Goal: Task Accomplishment & Management: Complete application form

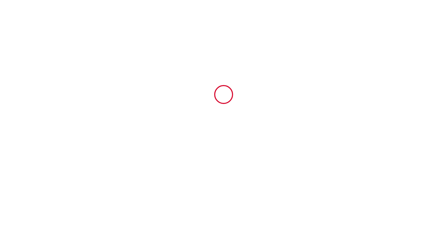
type input "6710017"
type input "[GEOGRAPHIC_DATA]"
type input "[STREET_ADDRESS]"
type input "06480"
type input "[GEOGRAPHIC_DATA]"
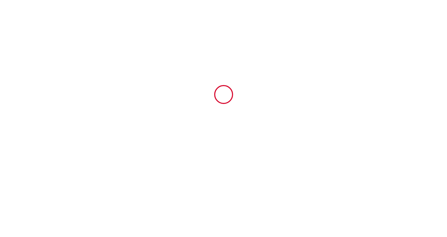
type input "[GEOGRAPHIC_DATA]"
type input "[DATE]"
type input "14"
type input "0"
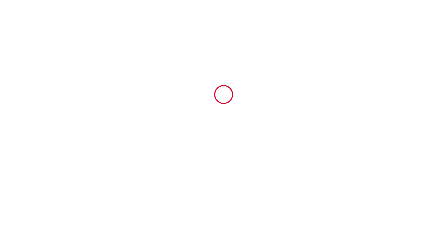
type input "2500"
type input "2110"
type input "[PERSON_NAME]"
type input "[STREET_ADDRESS]"
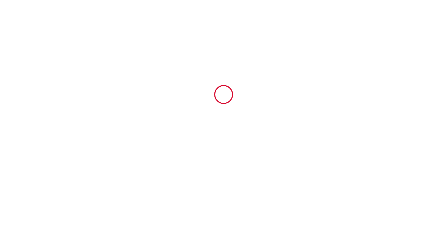
type input "06480"
type input "LA COLLE SUR LOUP"
type input "[GEOGRAPHIC_DATA]"
type input "[EMAIL_ADDRESS][DOMAIN_NAME]"
type input "[PERSON_NAME]"
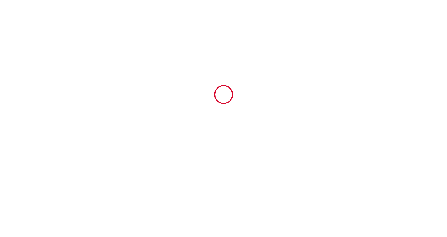
type input "GRANDAU"
type input "[STREET_ADDRESS]"
type input "06480"
type input "La Colle sur Loup"
type input "[PERSON_NAME][EMAIL_ADDRESS][DOMAIN_NAME]"
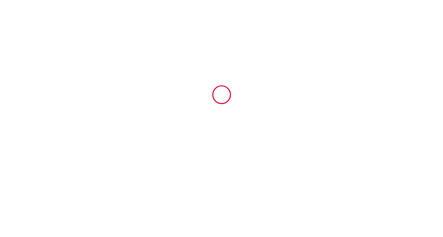
scroll to position [1025, 0]
type input "[PHONE_NUMBER]"
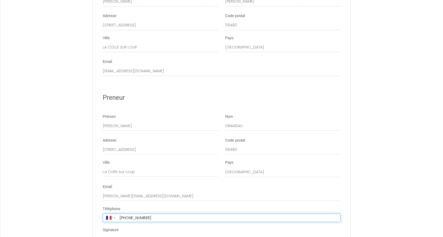
scroll to position [1027, 0]
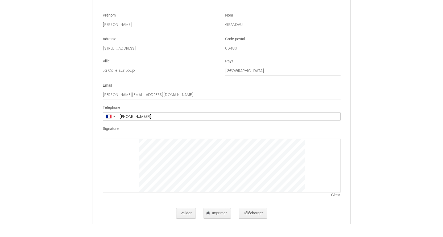
click at [335, 194] on span "Clear" at bounding box center [335, 194] width 9 height 5
click at [317, 174] on div at bounding box center [222, 165] width 238 height 54
click at [334, 192] on div at bounding box center [222, 165] width 238 height 54
click at [334, 193] on span "Clear" at bounding box center [335, 194] width 9 height 5
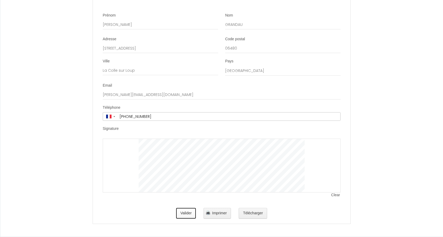
click at [190, 213] on button "Valider" at bounding box center [186, 213] width 20 height 11
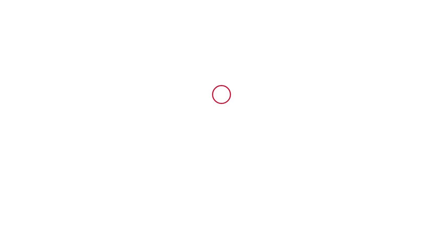
scroll to position [0, 0]
type input "190"
type input "400"
type input "1520"
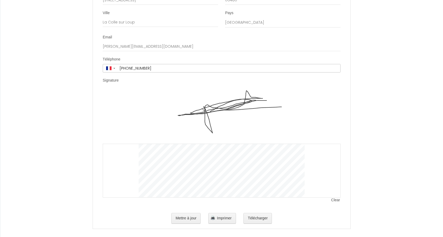
scroll to position [1080, 0]
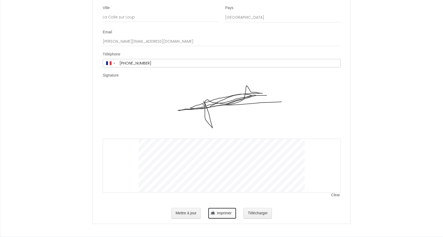
click at [216, 212] on button "Imprimer" at bounding box center [221, 213] width 27 height 11
click at [263, 212] on button "Télécharger" at bounding box center [257, 213] width 28 height 11
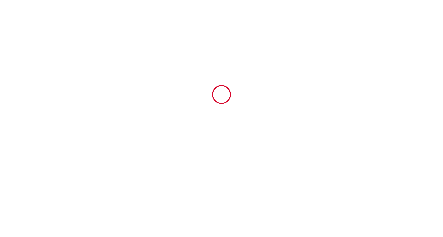
scroll to position [0, 0]
